Goal: Download file/media

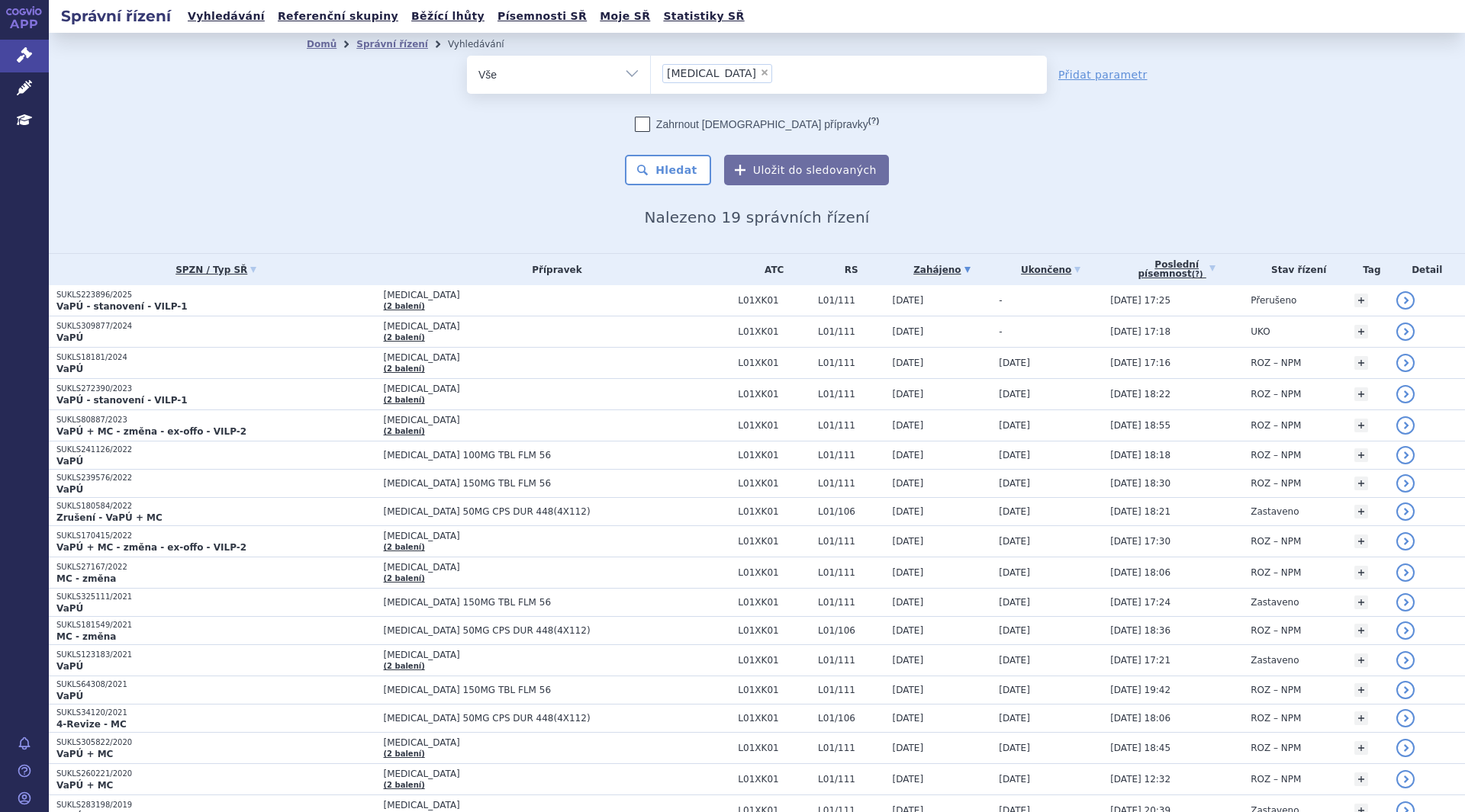
click at [211, 334] on p "VaPÚ" at bounding box center [216, 337] width 319 height 12
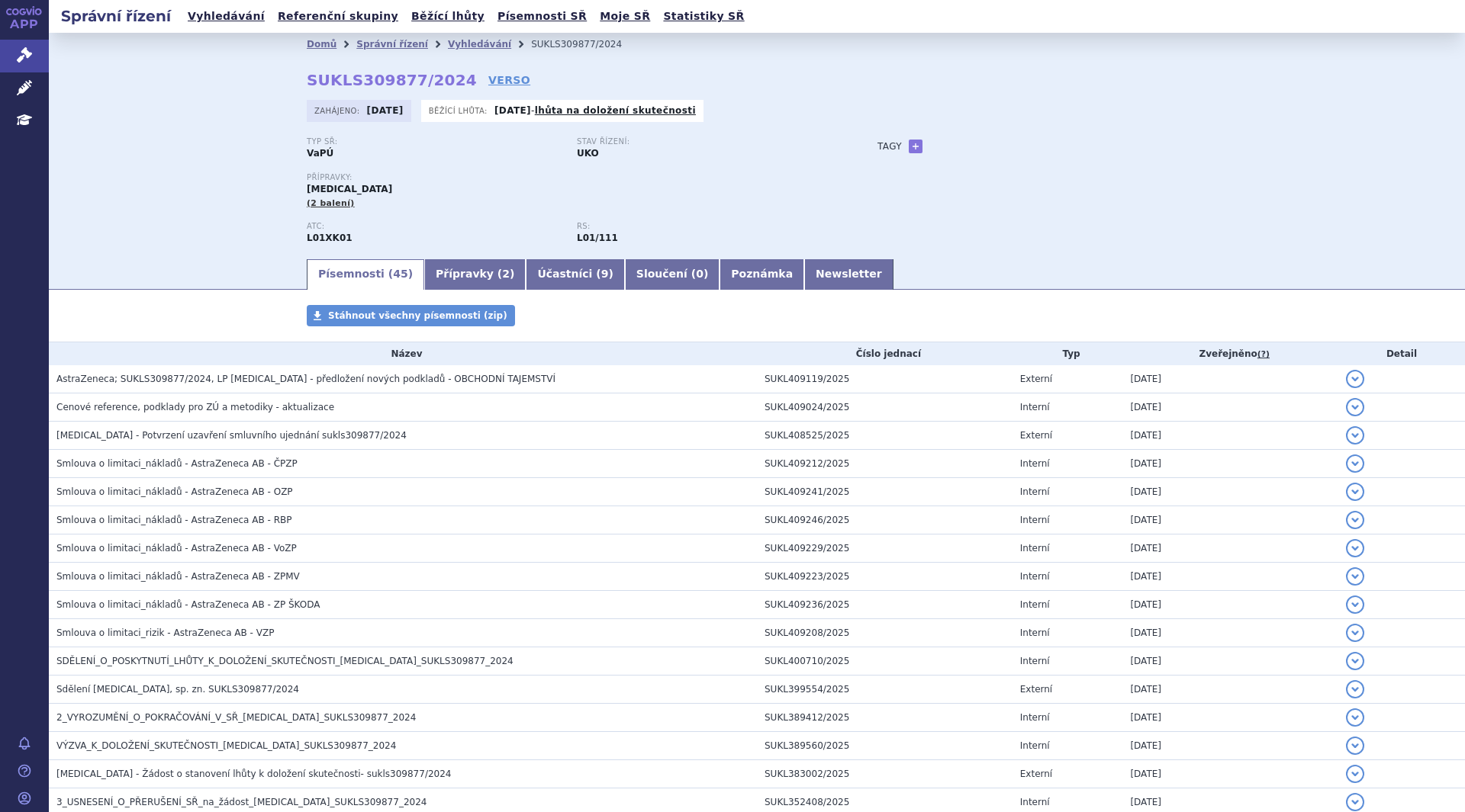
click at [201, 412] on span "Cenové reference, podklady pro ZÚ a metodiky - aktualizace" at bounding box center [195, 407] width 278 height 11
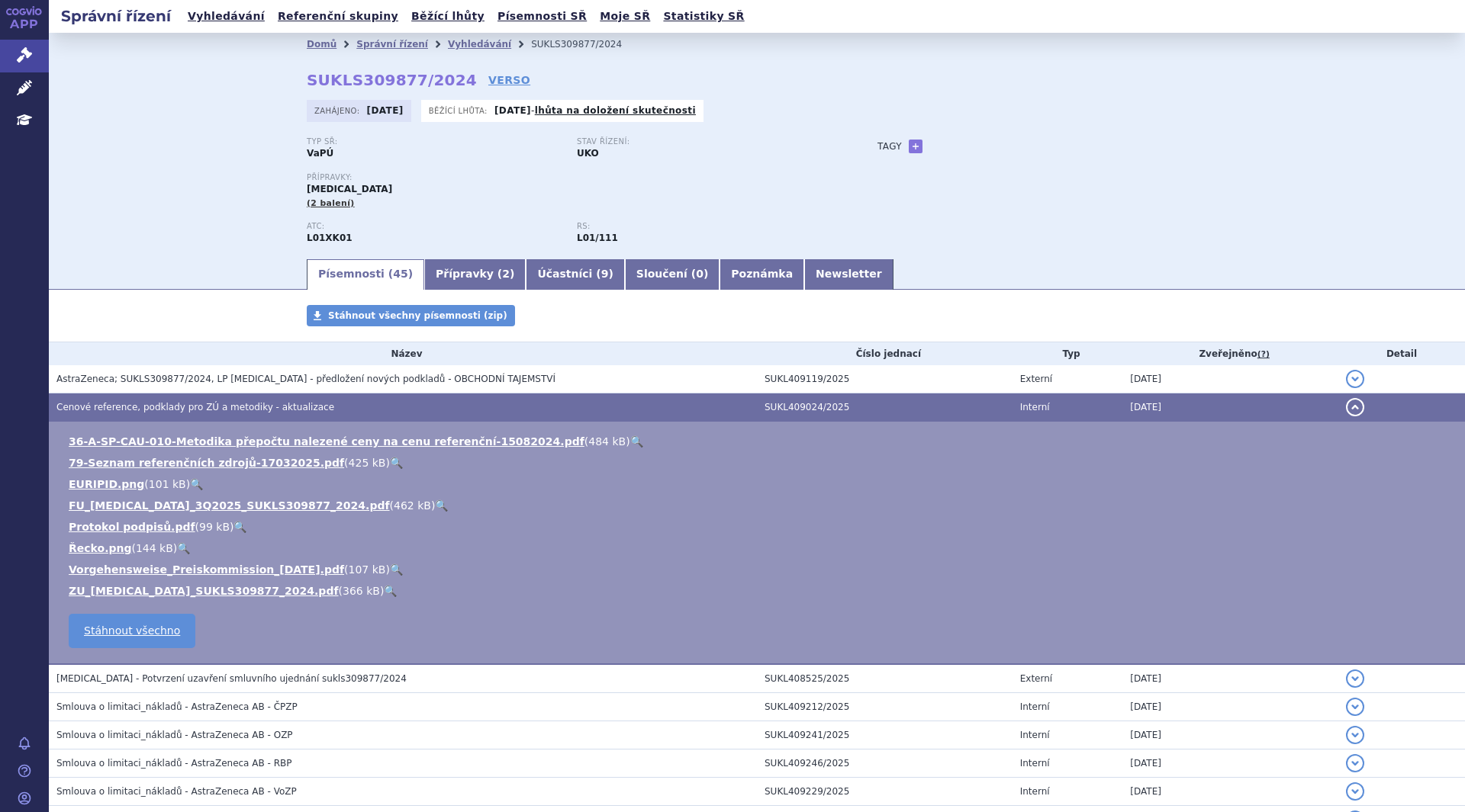
click at [197, 592] on link "ZU_[MEDICAL_DATA]_SUKLS309877_2024.pdf" at bounding box center [204, 591] width 270 height 12
